Goal: Navigation & Orientation: Go to known website

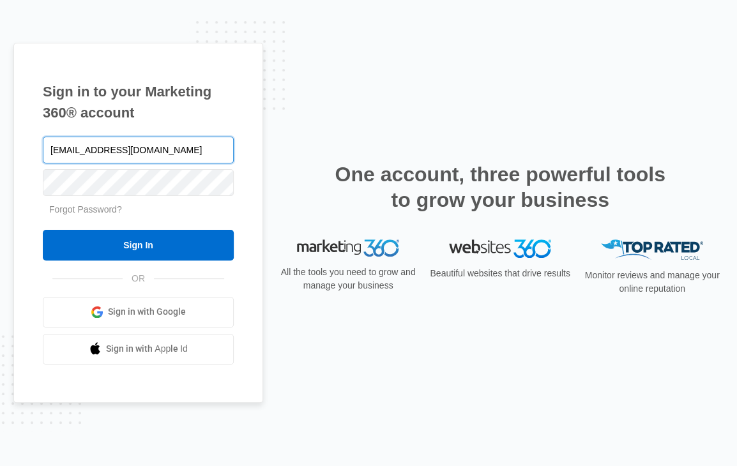
click at [139, 151] on input "Dsanghani@ducklings.com" at bounding box center [138, 150] width 191 height 27
type input "Dsanghani@ducklingselc.com"
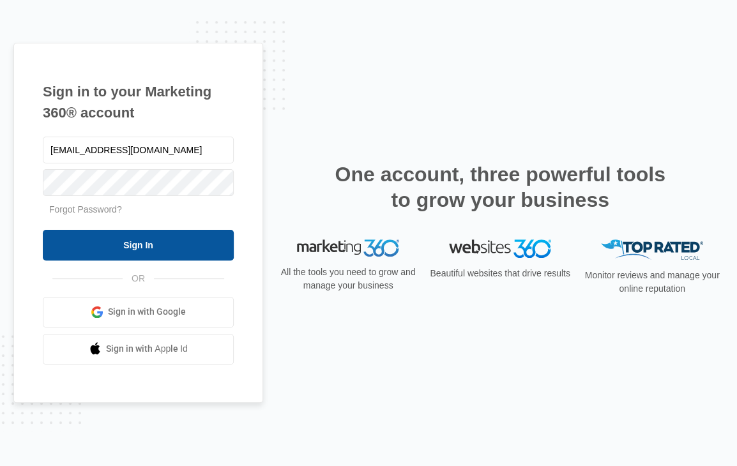
click at [137, 243] on input "Sign In" at bounding box center [138, 245] width 191 height 31
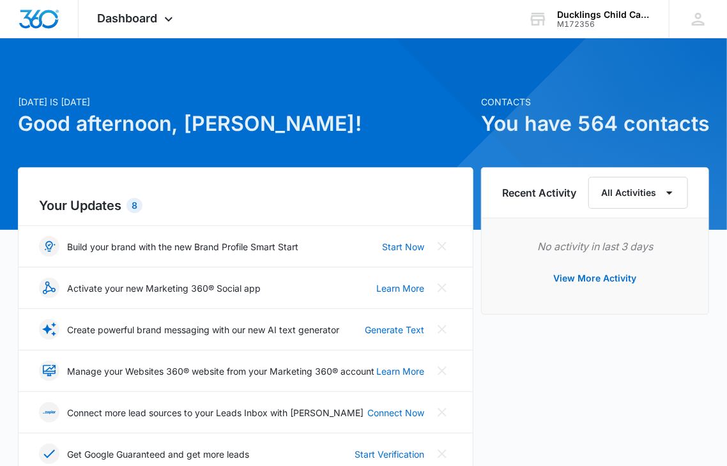
click at [395, 130] on h1 "Good afternoon, [PERSON_NAME]!" at bounding box center [245, 124] width 455 height 31
click at [168, 16] on icon at bounding box center [168, 22] width 15 height 15
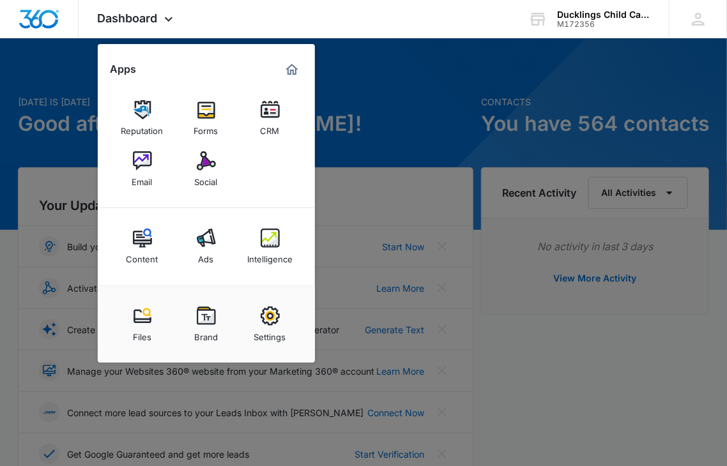
click at [390, 79] on div at bounding box center [363, 233] width 727 height 466
